Goal: Communication & Community: Ask a question

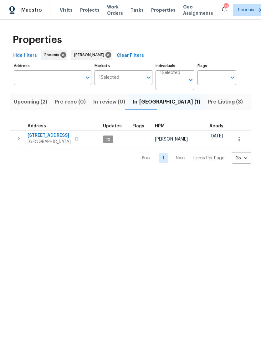
scroll to position [0, 79]
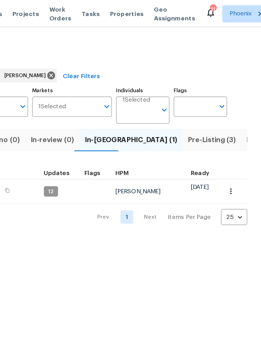
click at [208, 106] on span "Pre-Listing (3)" at bounding box center [225, 101] width 35 height 9
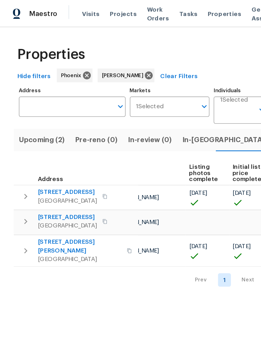
scroll to position [0, 48]
click at [28, 156] on span "[STREET_ADDRESS]" at bounding box center [49, 158] width 43 height 6
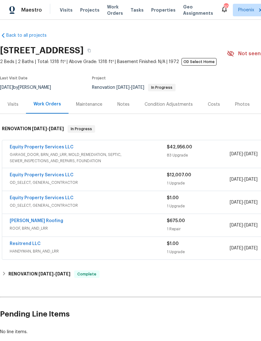
click at [30, 146] on link "Equity Property Services LLC" at bounding box center [42, 147] width 64 height 4
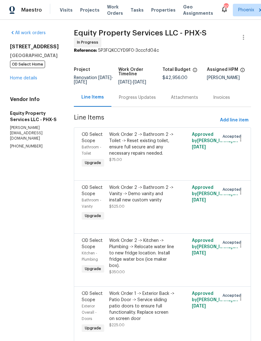
click at [136, 99] on div "Progress Updates" at bounding box center [138, 97] width 52 height 18
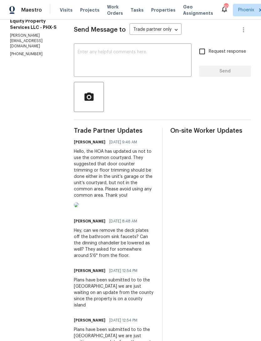
scroll to position [92, 0]
click at [79, 207] on img at bounding box center [76, 204] width 5 height 5
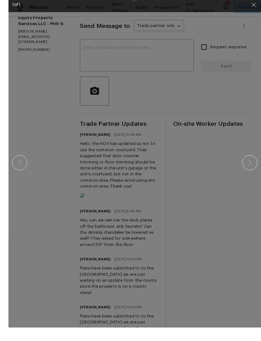
scroll to position [14, 0]
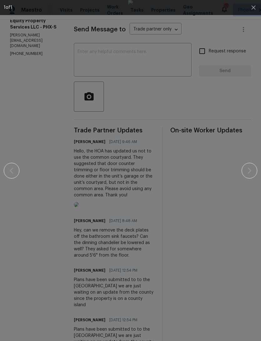
click at [133, 237] on img at bounding box center [130, 170] width 5 height 341
click at [128, 239] on img at bounding box center [130, 170] width 5 height 341
click at [128, 228] on img at bounding box center [130, 170] width 5 height 341
click at [251, 170] on div at bounding box center [131, 170] width 254 height 341
click at [133, 51] on img at bounding box center [130, 170] width 5 height 341
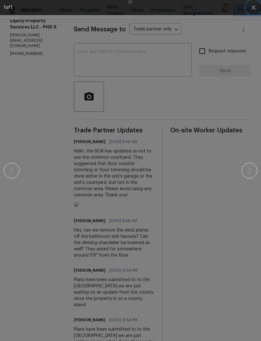
click at [253, 9] on icon "button" at bounding box center [254, 8] width 8 height 8
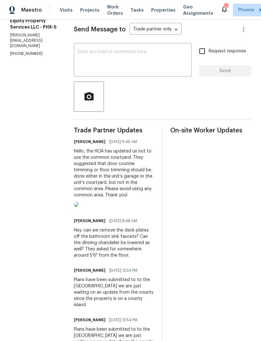
click at [150, 50] on textarea at bounding box center [133, 61] width 110 height 22
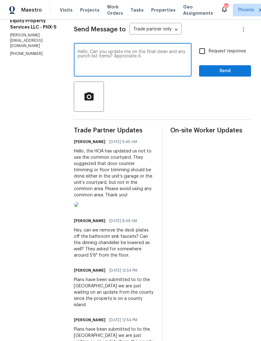
type textarea "Hello. Can you update me on the final clean and any punch list items? Appreciat…"
click at [204, 45] on input "Request response" at bounding box center [202, 51] width 13 height 13
checkbox input "true"
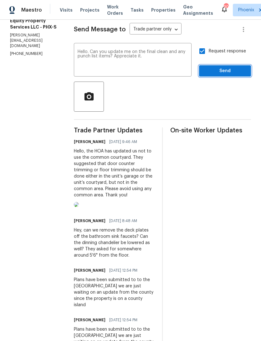
click at [229, 65] on button "Send" at bounding box center [225, 71] width 52 height 12
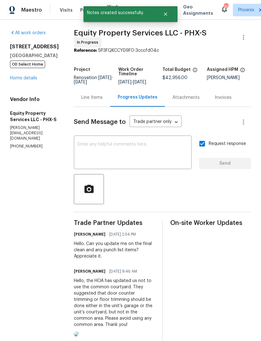
click at [16, 80] on link "Home details" at bounding box center [23, 78] width 27 height 4
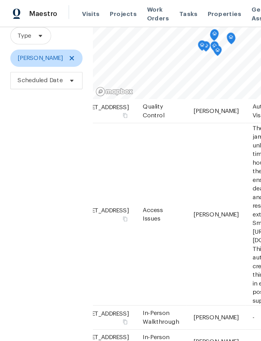
scroll to position [102, 54]
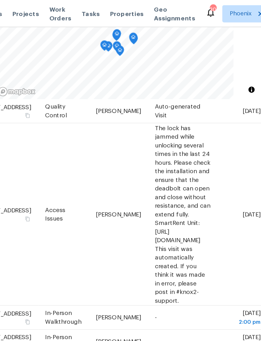
click at [0, 0] on icon at bounding box center [0, 0] width 0 height 0
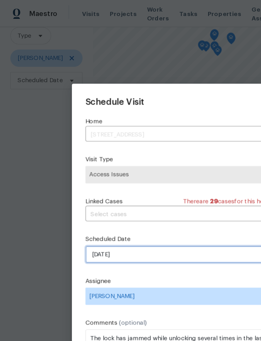
click at [114, 186] on input "[DATE]" at bounding box center [130, 185] width 137 height 13
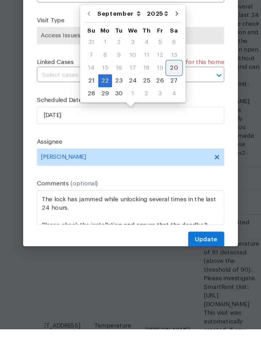
click at [157, 146] on div "20" at bounding box center [162, 150] width 10 height 9
type input "[DATE]"
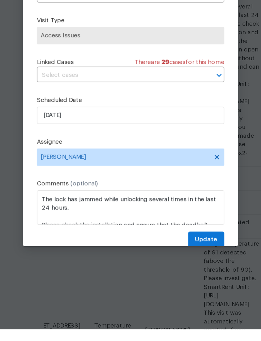
scroll to position [8, 0]
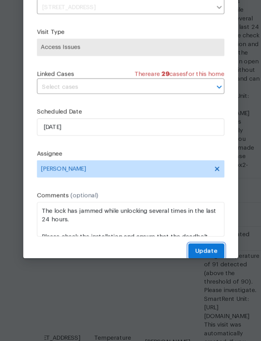
click at [178, 271] on span "Update" at bounding box center [186, 275] width 16 height 8
